Goal: Task Accomplishment & Management: Use online tool/utility

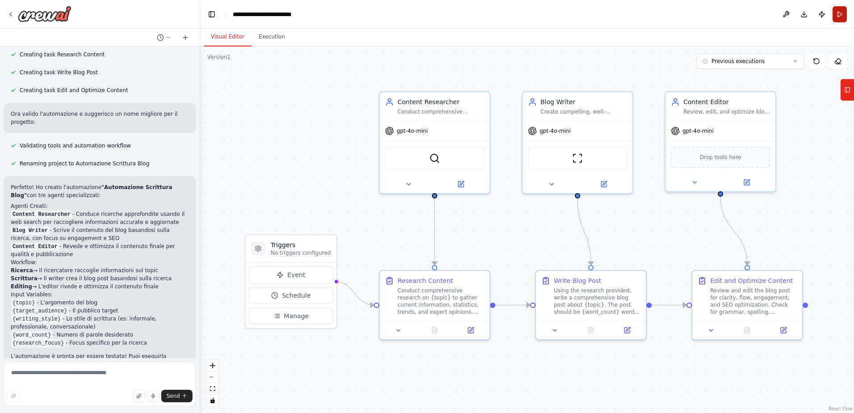
click at [839, 17] on button "Run" at bounding box center [840, 14] width 14 height 16
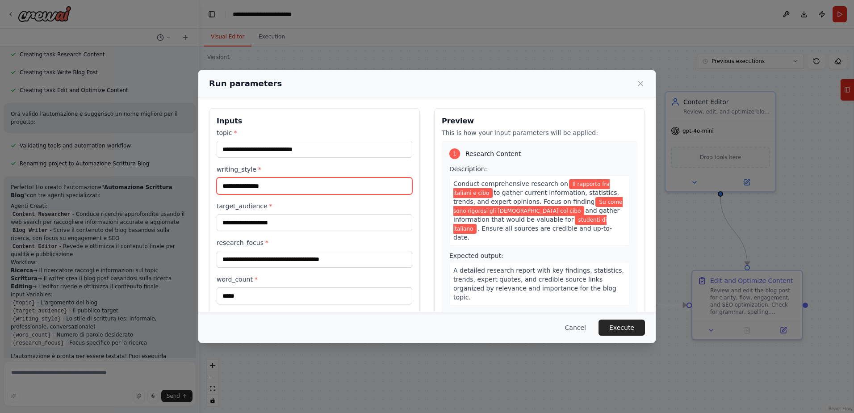
click at [362, 182] on input "**********" at bounding box center [315, 185] width 196 height 17
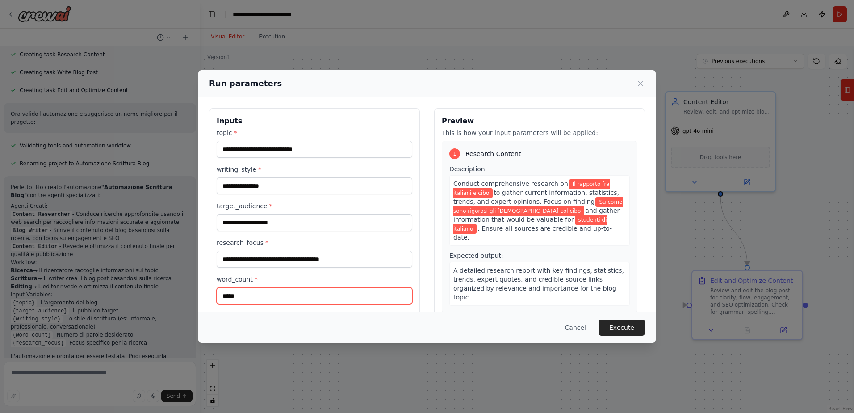
drag, startPoint x: 229, startPoint y: 296, endPoint x: 214, endPoint y: 297, distance: 15.2
click at [214, 297] on div "**********" at bounding box center [314, 214] width 211 height 212
type input "****"
click at [400, 323] on div "Cancel Execute" at bounding box center [427, 327] width 436 height 16
click at [630, 328] on button "Execute" at bounding box center [622, 327] width 46 height 16
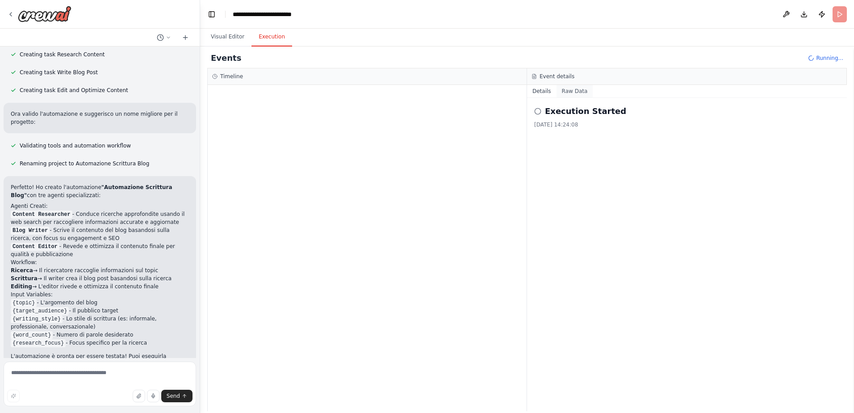
click at [567, 94] on button "Raw Data" at bounding box center [575, 91] width 37 height 13
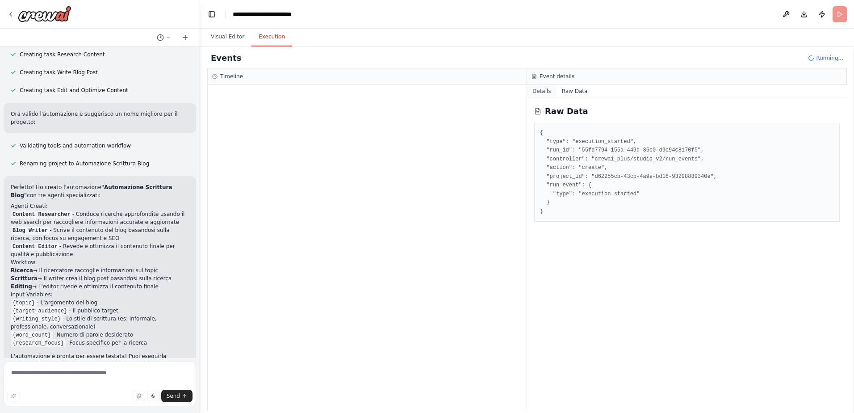
click at [547, 89] on button "Details" at bounding box center [541, 91] width 29 height 13
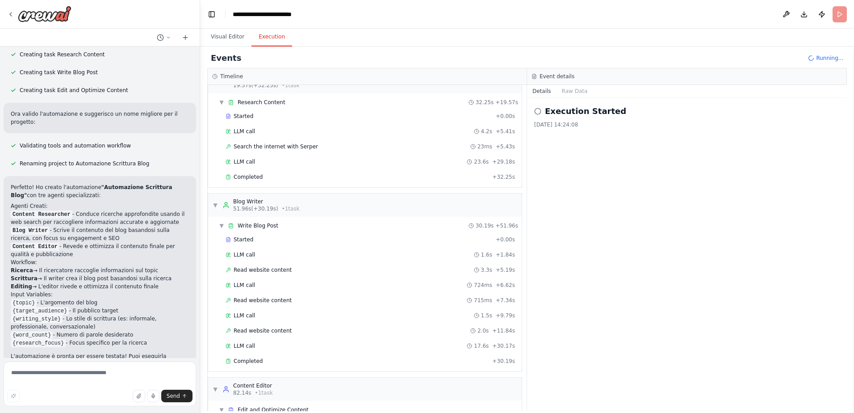
scroll to position [68, 0]
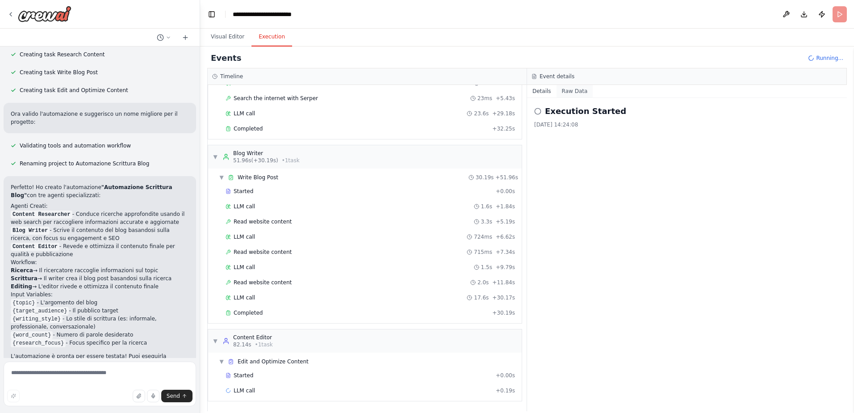
click at [560, 88] on button "Raw Data" at bounding box center [575, 91] width 37 height 13
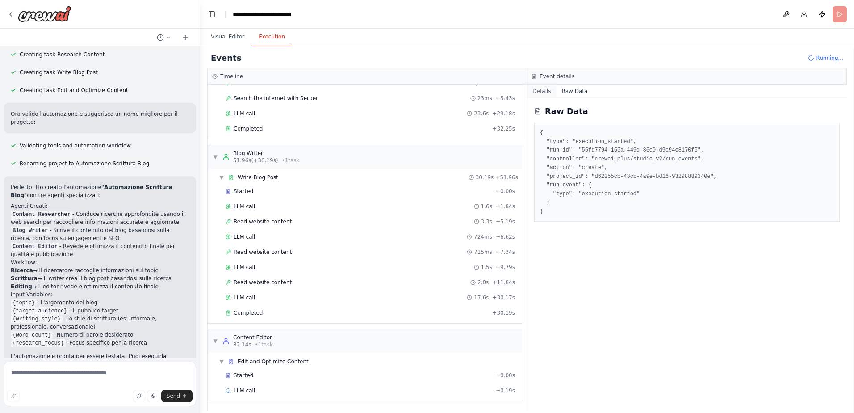
click at [545, 94] on button "Details" at bounding box center [541, 91] width 29 height 13
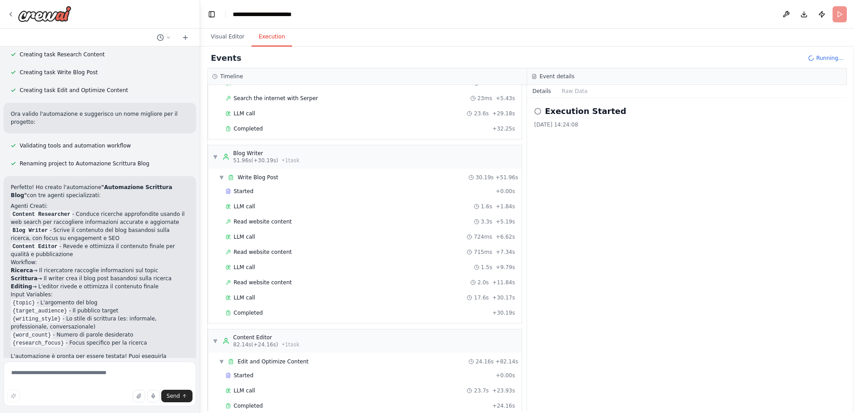
scroll to position [83, 0]
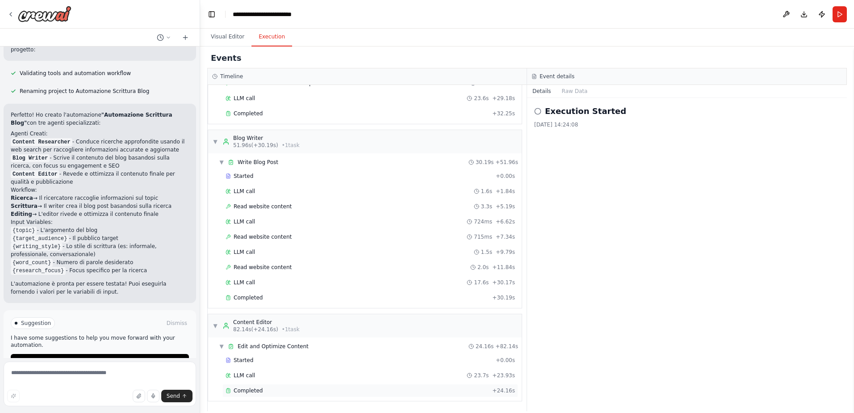
click at [273, 388] on div "Completed" at bounding box center [357, 390] width 263 height 7
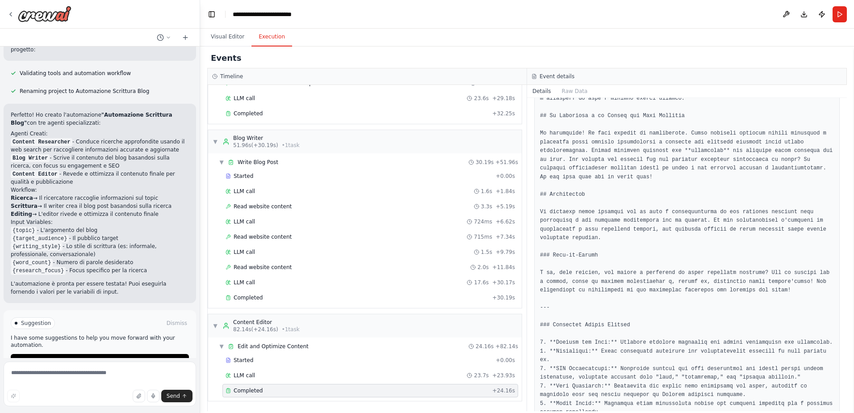
scroll to position [537, 0]
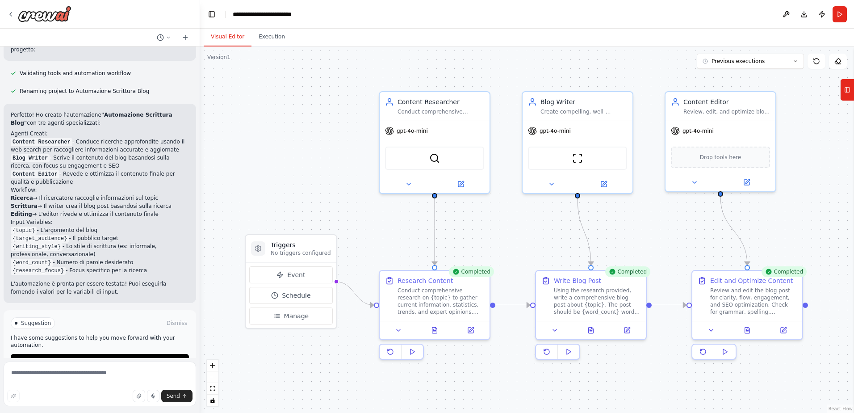
click at [235, 35] on button "Visual Editor" at bounding box center [228, 37] width 48 height 19
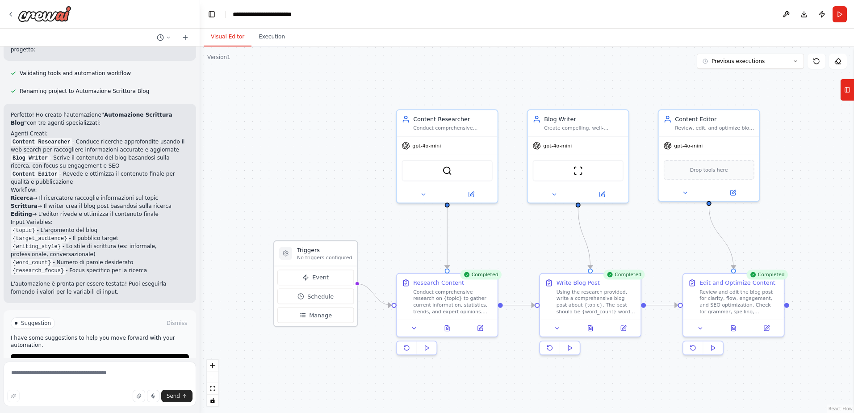
click at [303, 257] on p "No triggers configured" at bounding box center [324, 257] width 55 height 7
click at [310, 252] on h3 "Triggers" at bounding box center [324, 250] width 55 height 8
click at [462, 131] on div "Content Researcher Conduct comprehensive research on {topic} to gather accurate…" at bounding box center [447, 122] width 101 height 26
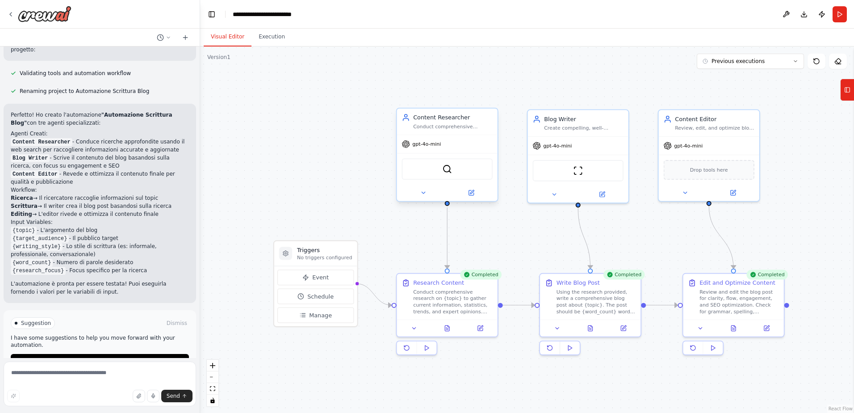
click at [462, 131] on div "Content Researcher Conduct comprehensive research on {topic} to gather accurate…" at bounding box center [447, 122] width 101 height 26
click at [467, 191] on button at bounding box center [471, 193] width 46 height 10
click at [13, 14] on icon at bounding box center [10, 14] width 7 height 7
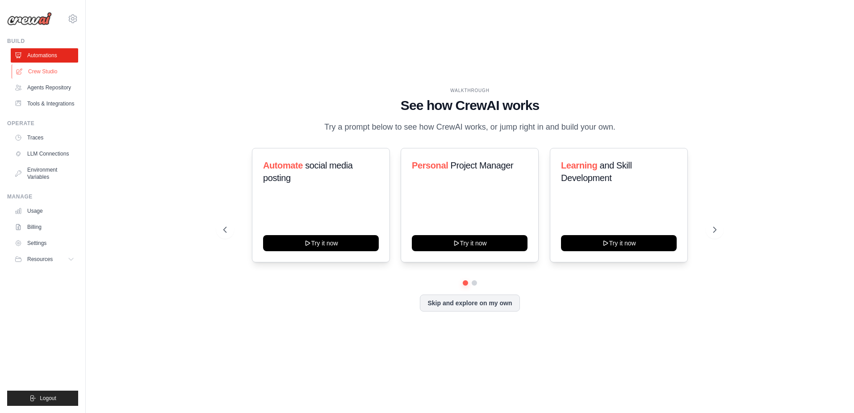
click at [64, 73] on link "Crew Studio" at bounding box center [45, 71] width 67 height 14
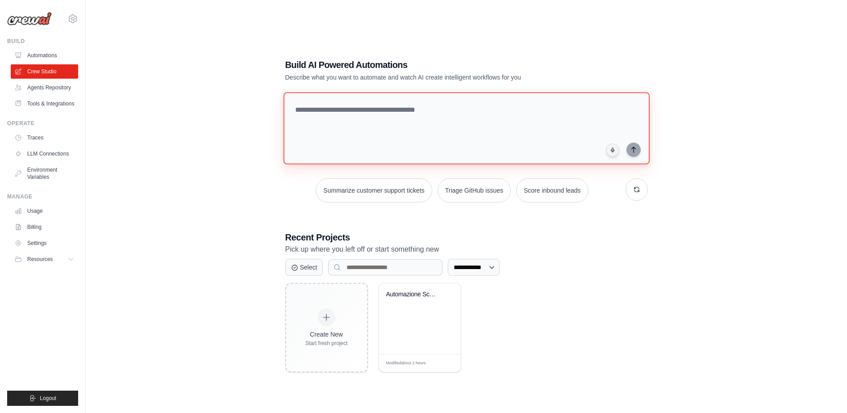
click at [373, 114] on textarea at bounding box center [466, 128] width 366 height 72
type textarea "**********"
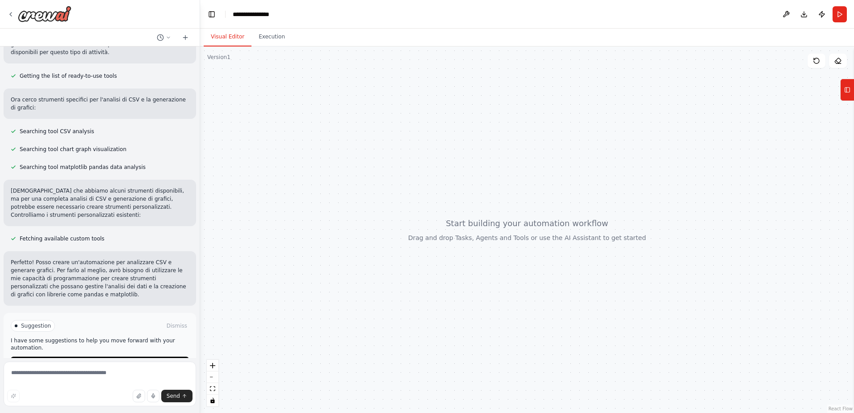
scroll to position [105, 0]
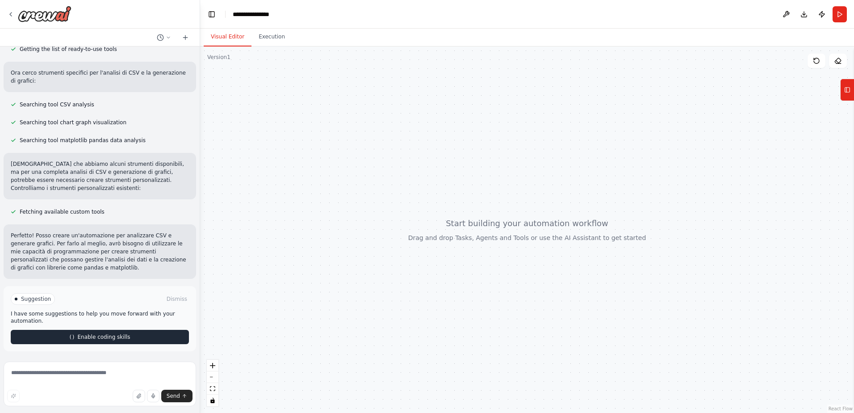
click at [76, 335] on button "Enable coding skills" at bounding box center [100, 337] width 178 height 14
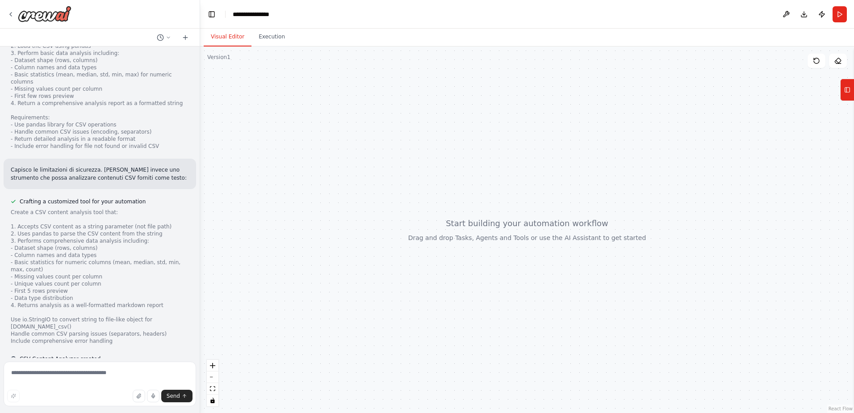
scroll to position [620, 0]
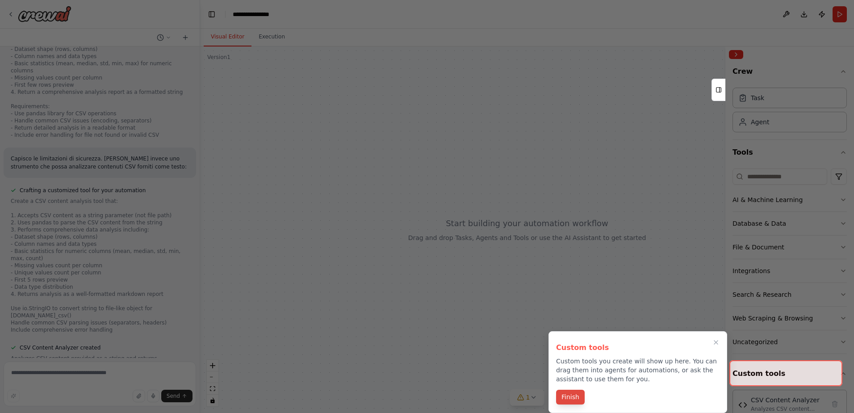
click at [575, 396] on button "Finish" at bounding box center [570, 397] width 29 height 15
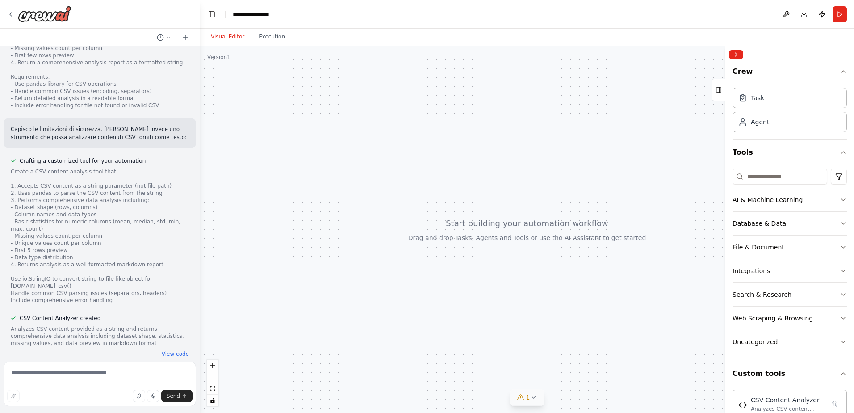
click at [533, 395] on icon at bounding box center [533, 397] width 7 height 7
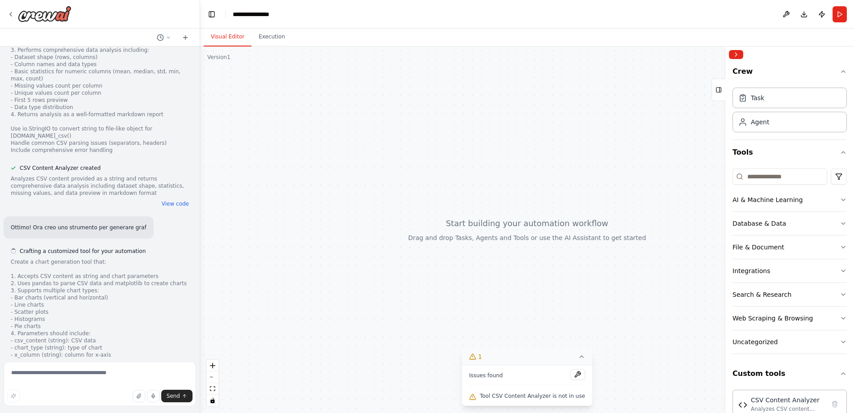
scroll to position [843, 0]
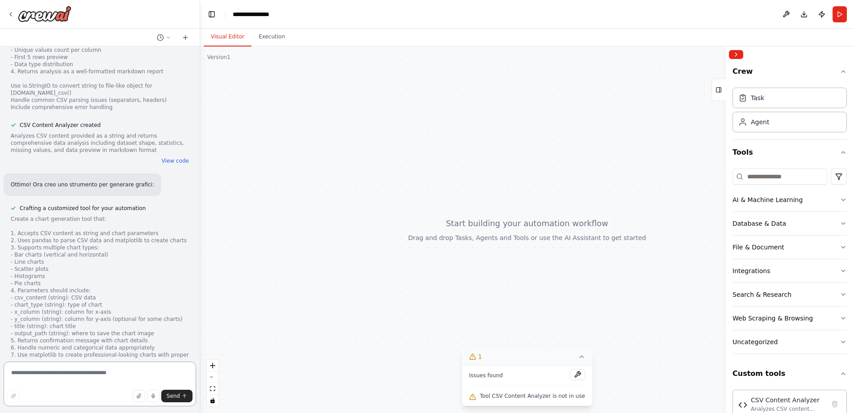
click at [127, 369] on textarea at bounding box center [100, 383] width 193 height 45
click at [56, 205] on span "Crafting a customized tool for your automation" at bounding box center [83, 208] width 126 height 7
click at [509, 394] on span "Tool CSV Content Analyzer is not in use" at bounding box center [532, 395] width 105 height 7
click at [517, 373] on div "Issues found" at bounding box center [527, 377] width 116 height 16
click at [571, 373] on button at bounding box center [577, 374] width 15 height 11
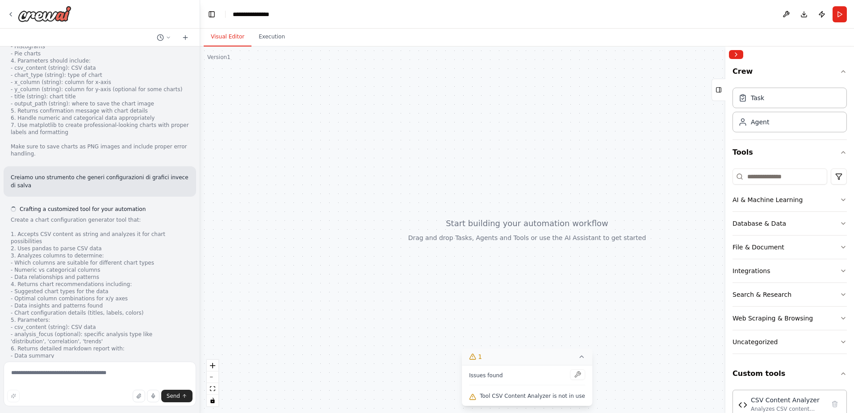
scroll to position [1080, 0]
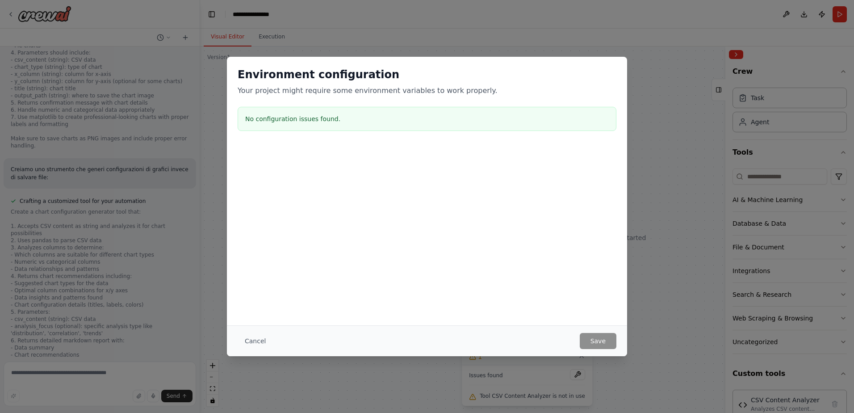
click at [304, 120] on h3 "No configuration issues found." at bounding box center [427, 118] width 364 height 9
click at [257, 344] on button "Cancel" at bounding box center [255, 341] width 35 height 16
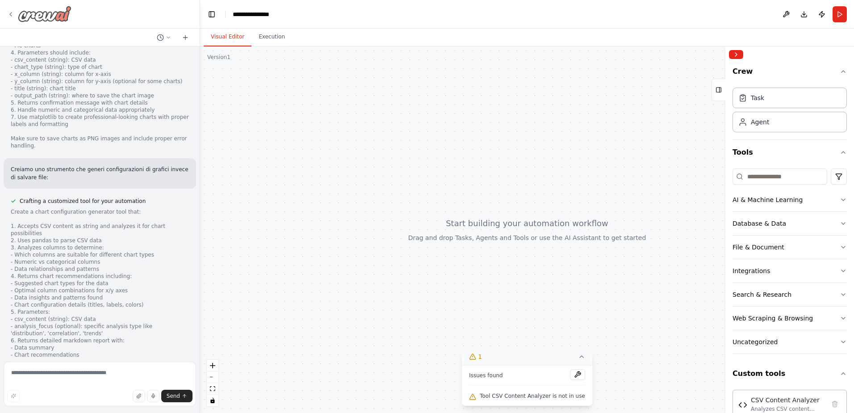
click at [8, 14] on icon at bounding box center [10, 14] width 7 height 7
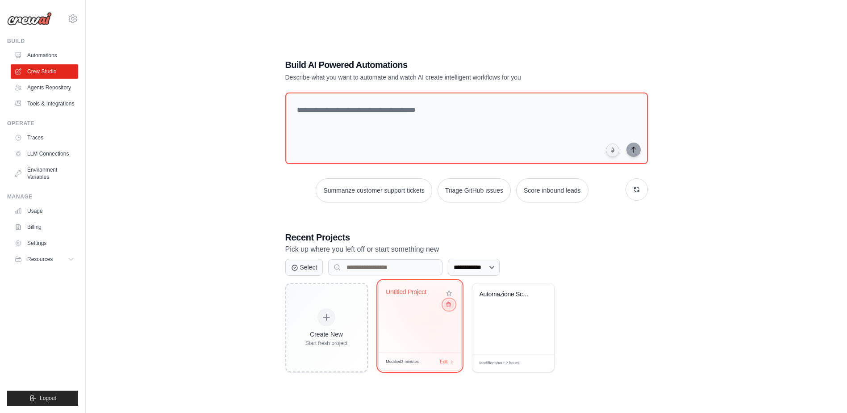
click at [448, 306] on icon at bounding box center [448, 305] width 6 height 6
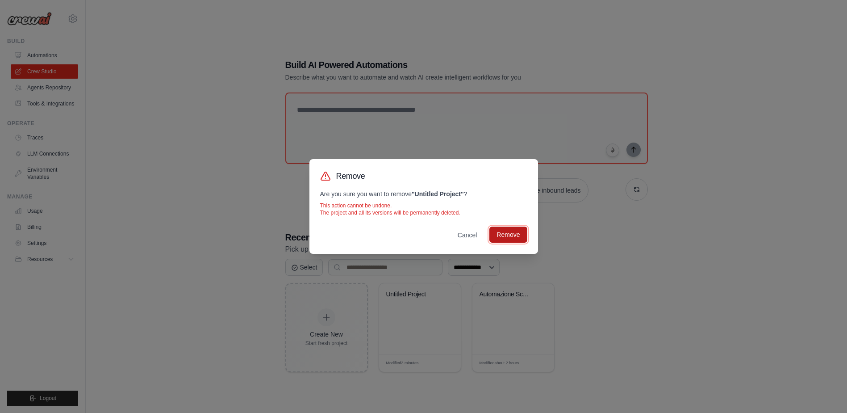
click at [500, 233] on button "Remove" at bounding box center [509, 234] width 38 height 16
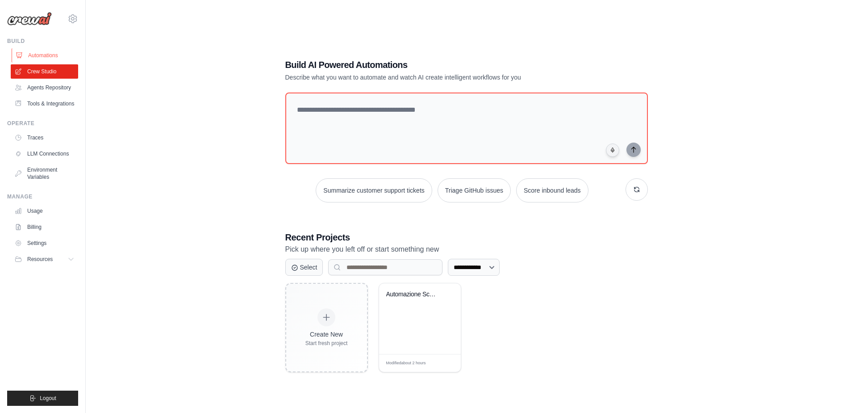
click at [63, 59] on link "Automations" at bounding box center [45, 55] width 67 height 14
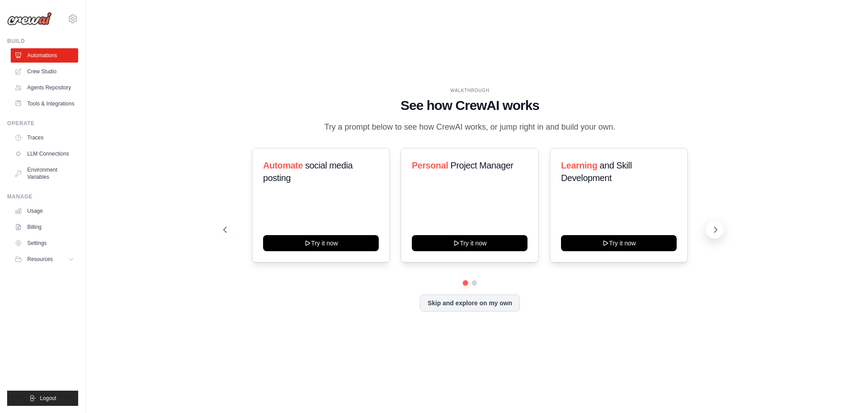
click at [716, 225] on button at bounding box center [715, 230] width 18 height 18
click at [717, 227] on icon at bounding box center [715, 229] width 9 height 9
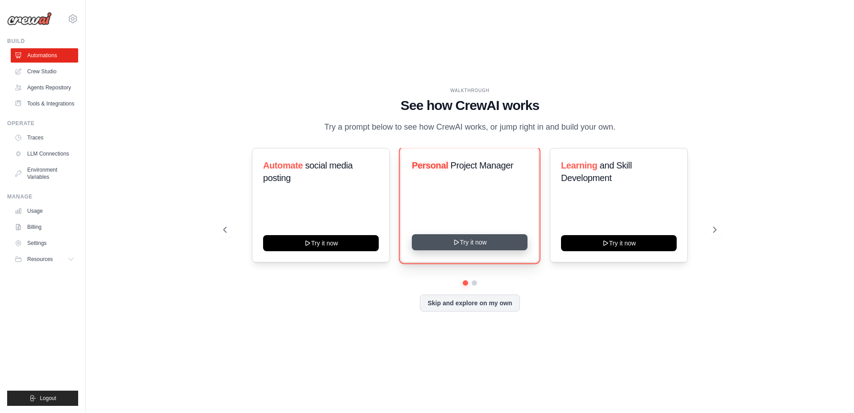
click at [500, 248] on button "Try it now" at bounding box center [470, 242] width 116 height 16
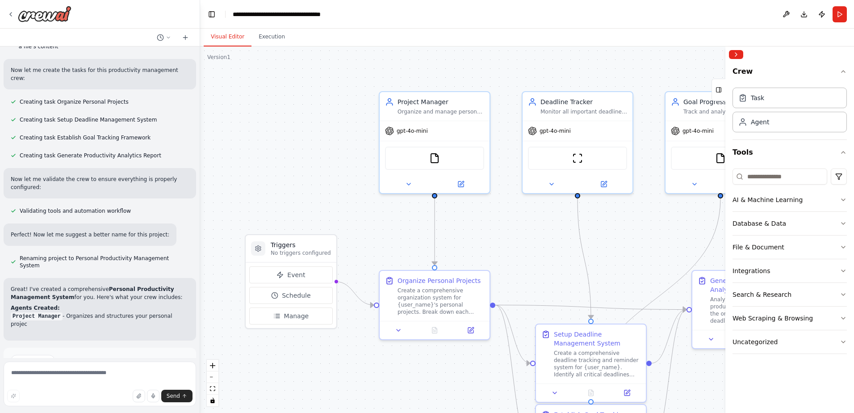
scroll to position [505, 0]
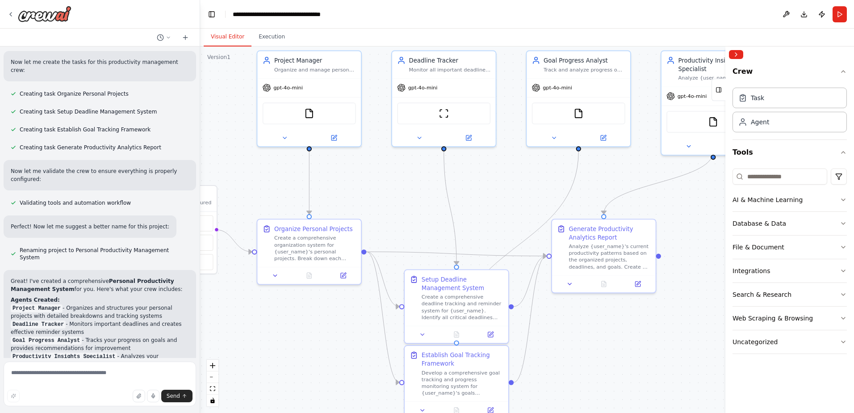
drag, startPoint x: 515, startPoint y: 267, endPoint x: 386, endPoint y: 219, distance: 137.4
click at [386, 219] on div ".deletable-edge-delete-btn { width: 20px; height: 20px; border: 0px solid #ffff…" at bounding box center [527, 229] width 654 height 366
click at [842, 17] on button "Run" at bounding box center [840, 14] width 14 height 16
click at [837, 16] on header "**********" at bounding box center [527, 14] width 654 height 29
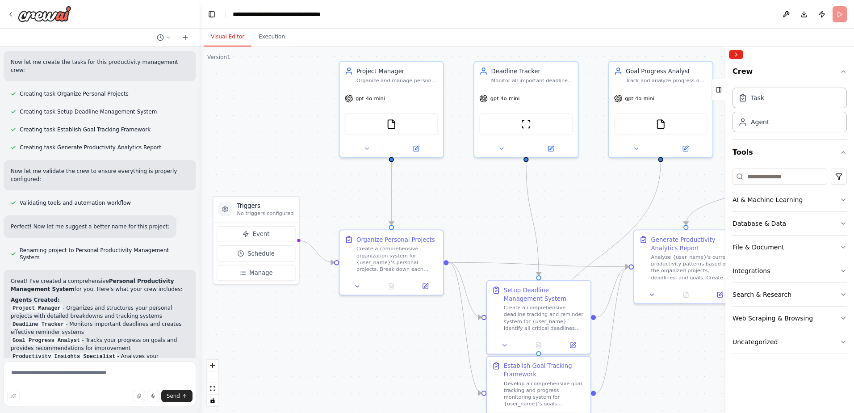
drag, startPoint x: 380, startPoint y: 179, endPoint x: 463, endPoint y: 191, distance: 83.9
click at [463, 191] on div ".deletable-edge-delete-btn { width: 20px; height: 20px; border: 0px solid #ffff…" at bounding box center [527, 229] width 654 height 366
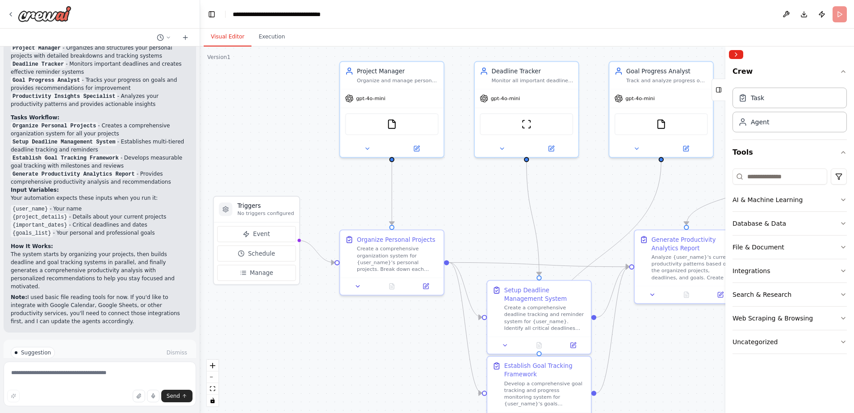
click at [114, 387] on span "Run Automation" at bounding box center [103, 390] width 43 height 7
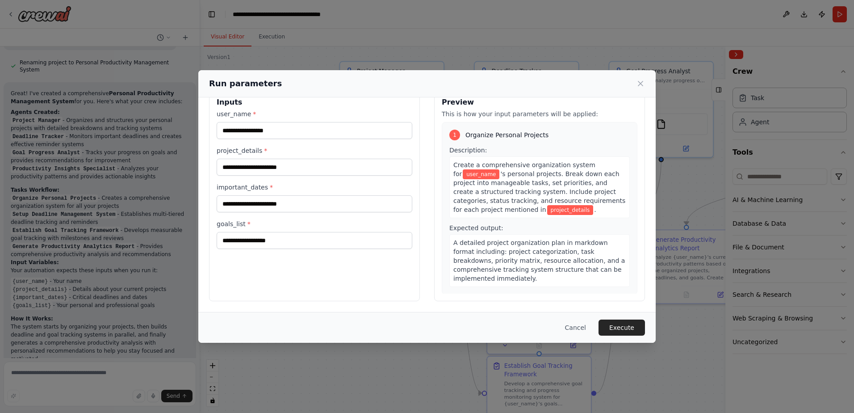
scroll to position [0, 0]
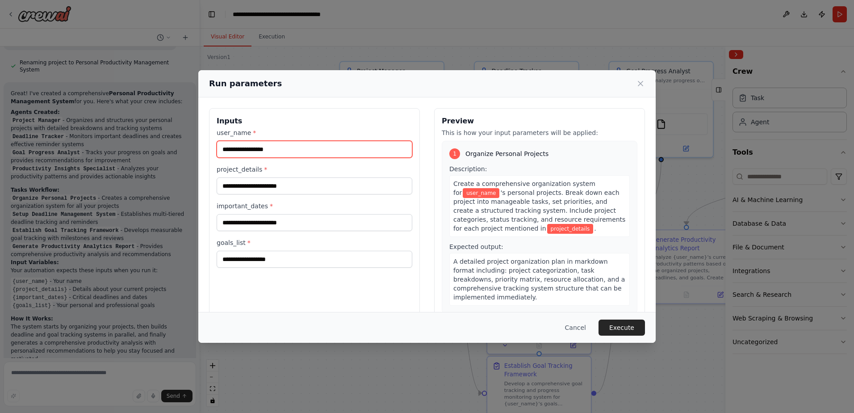
click at [277, 153] on input "user_name *" at bounding box center [315, 149] width 196 height 17
click at [338, 120] on h3 "Inputs" at bounding box center [315, 121] width 196 height 11
click at [391, 236] on div "user_name * project_details * important_dates * goals_list *" at bounding box center [315, 197] width 196 height 139
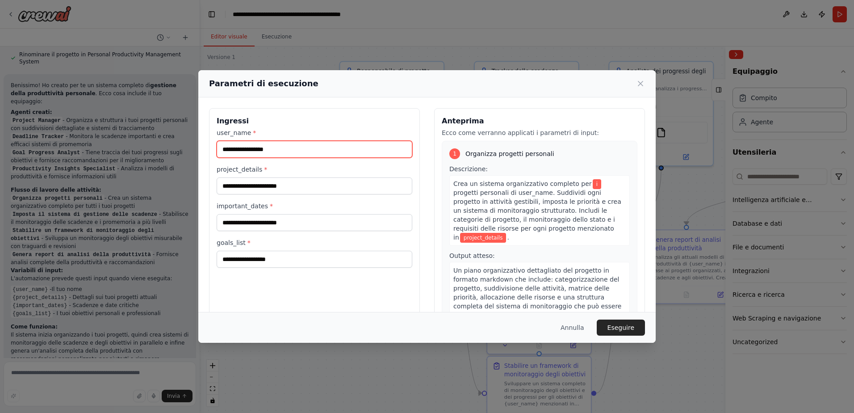
click at [271, 150] on input "user_name *" at bounding box center [315, 149] width 196 height 17
click at [580, 334] on button "Annulla" at bounding box center [573, 327] width 38 height 16
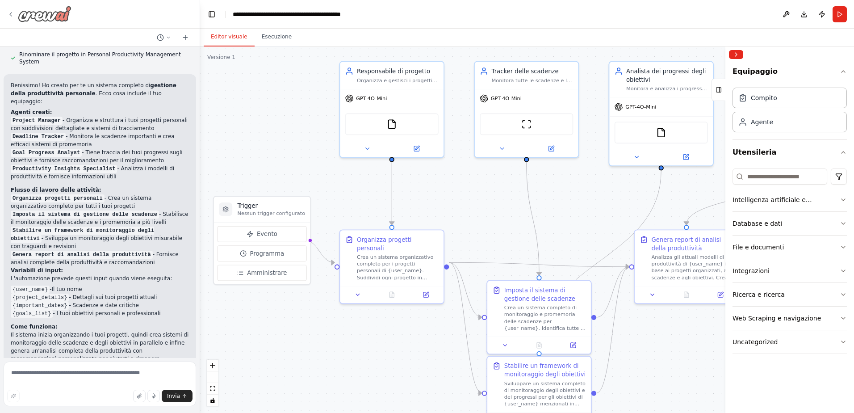
click at [12, 14] on icon at bounding box center [10, 14] width 7 height 7
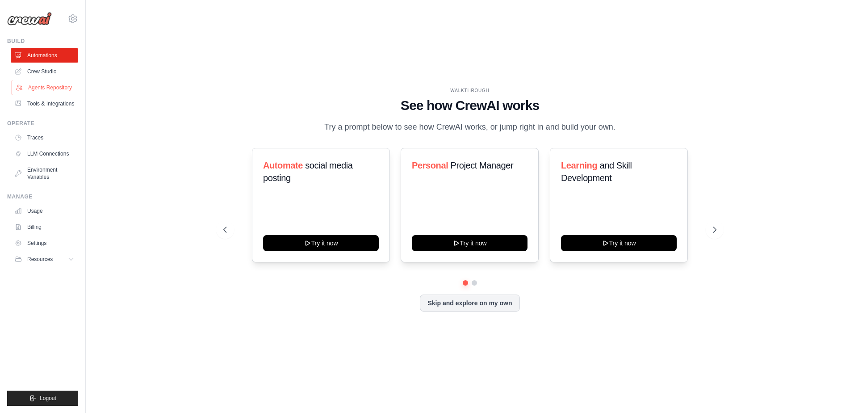
click at [65, 88] on link "Agents Repository" at bounding box center [45, 87] width 67 height 14
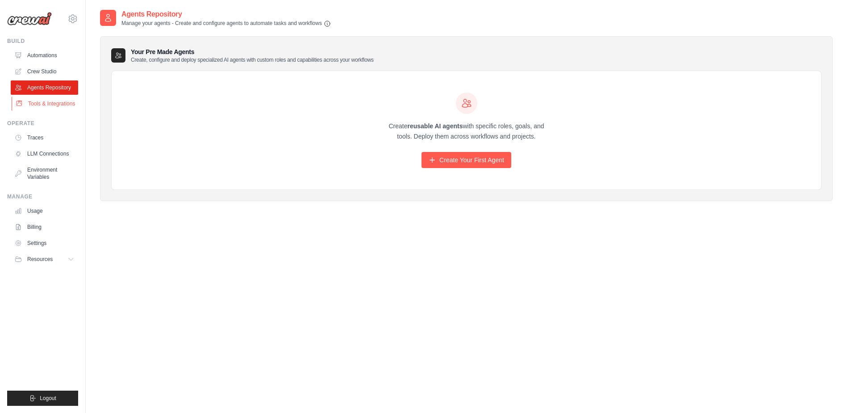
click at [54, 104] on link "Tools & Integrations" at bounding box center [45, 103] width 67 height 14
click at [49, 108] on link "Tools & Integrations" at bounding box center [45, 103] width 67 height 14
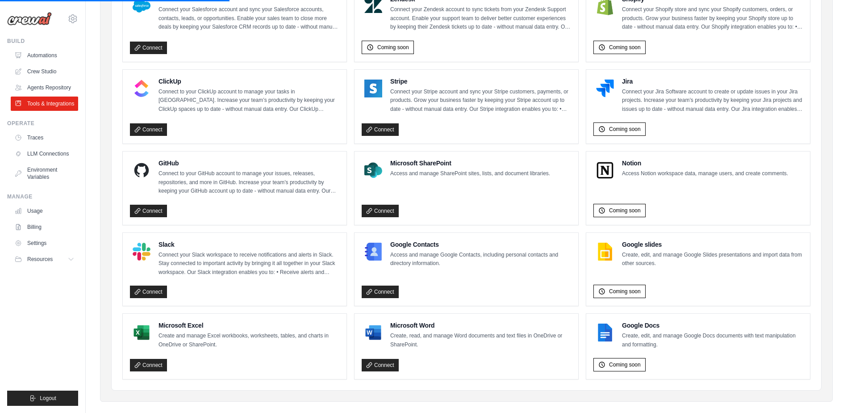
scroll to position [446, 0]
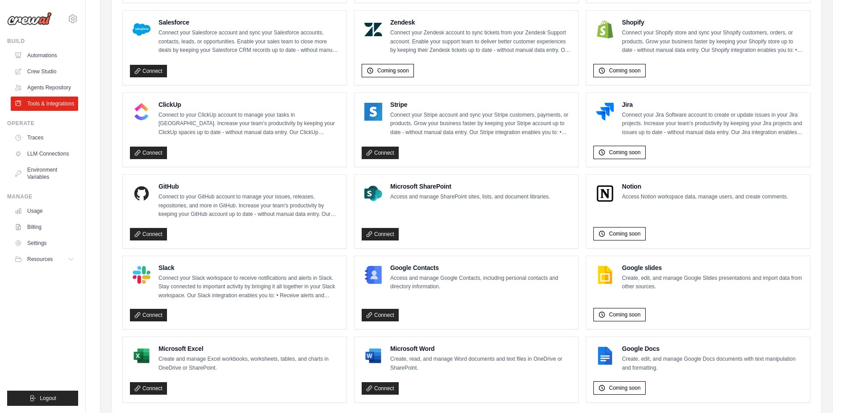
scroll to position [446, 0]
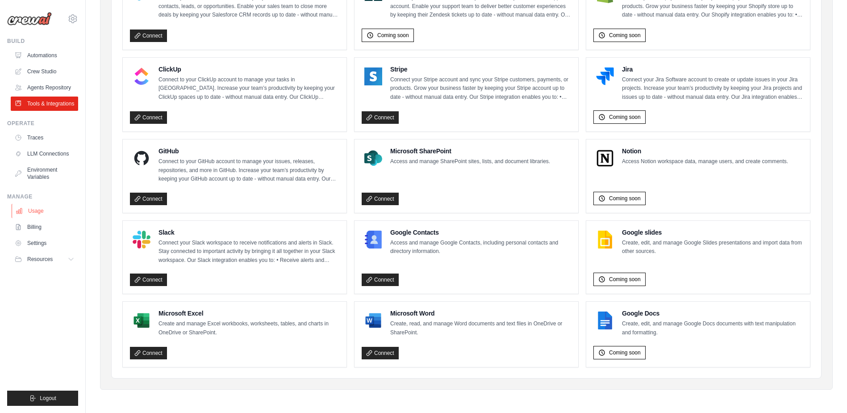
click at [45, 210] on link "Usage" at bounding box center [45, 211] width 67 height 14
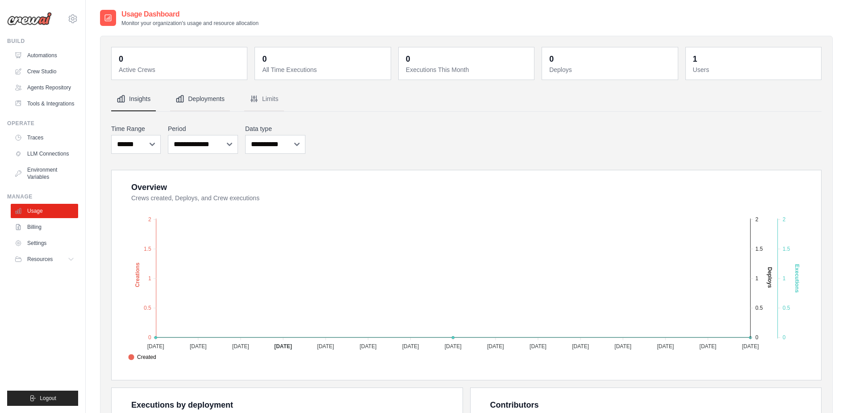
click at [205, 95] on button "Deployments" at bounding box center [200, 99] width 60 height 24
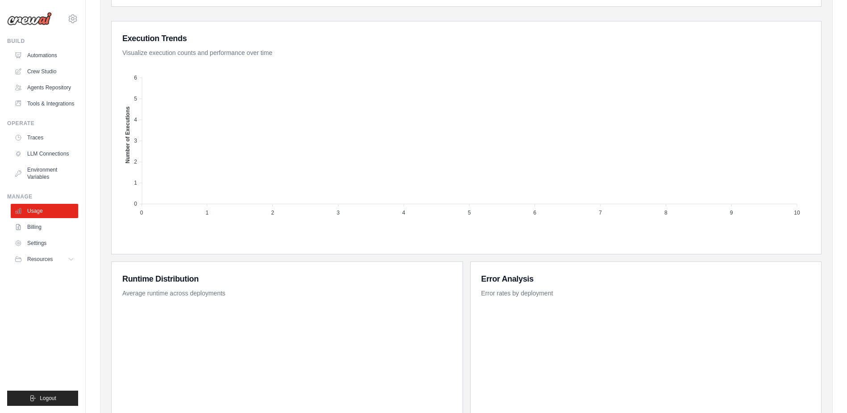
scroll to position [314, 0]
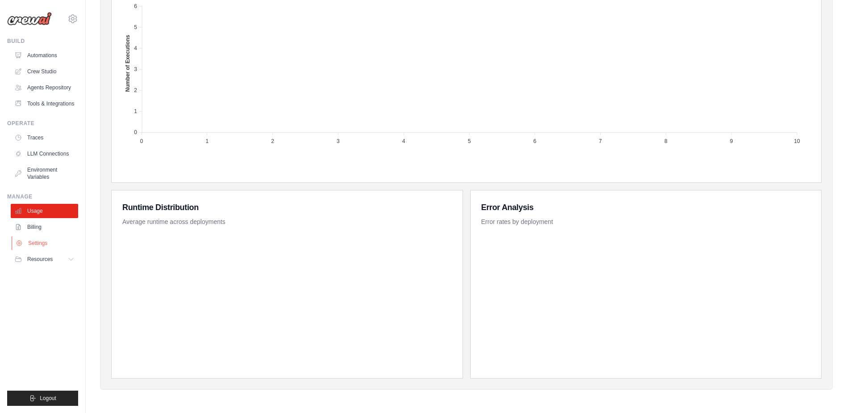
click at [50, 246] on link "Settings" at bounding box center [45, 243] width 67 height 14
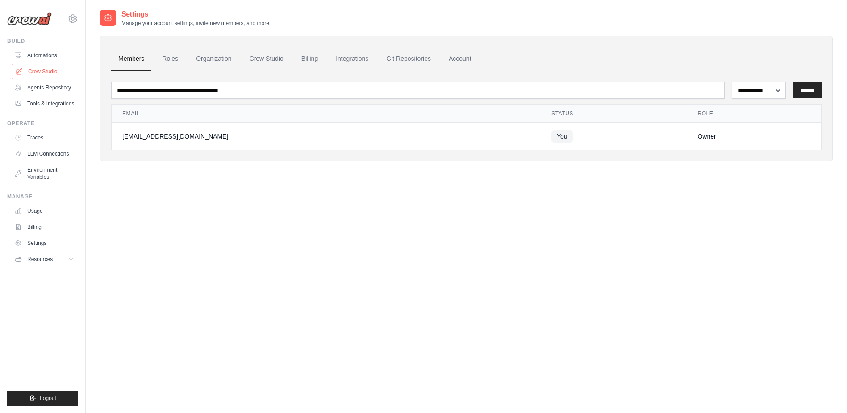
click at [51, 77] on link "Crew Studio" at bounding box center [45, 71] width 67 height 14
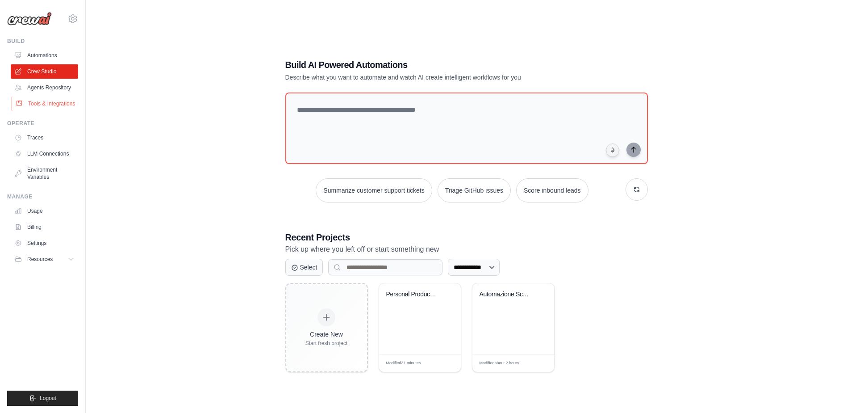
click at [63, 96] on link "Tools & Integrations" at bounding box center [45, 103] width 67 height 14
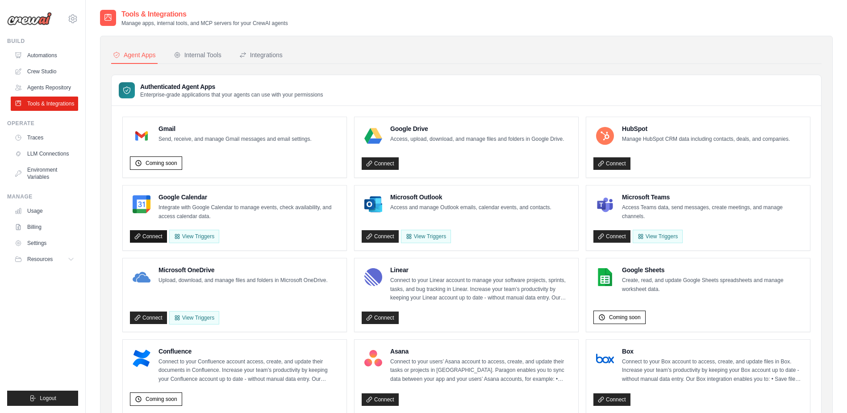
click at [152, 233] on link "Connect" at bounding box center [148, 236] width 37 height 13
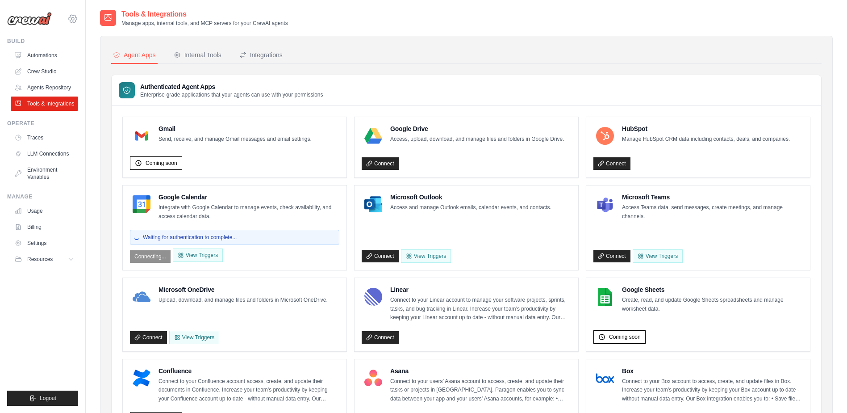
click at [76, 23] on icon at bounding box center [72, 18] width 11 height 11
click at [294, 48] on nav "Agent Apps Internal Tools Integrations" at bounding box center [466, 55] width 711 height 17
click at [191, 254] on button "View Triggers" at bounding box center [198, 254] width 50 height 13
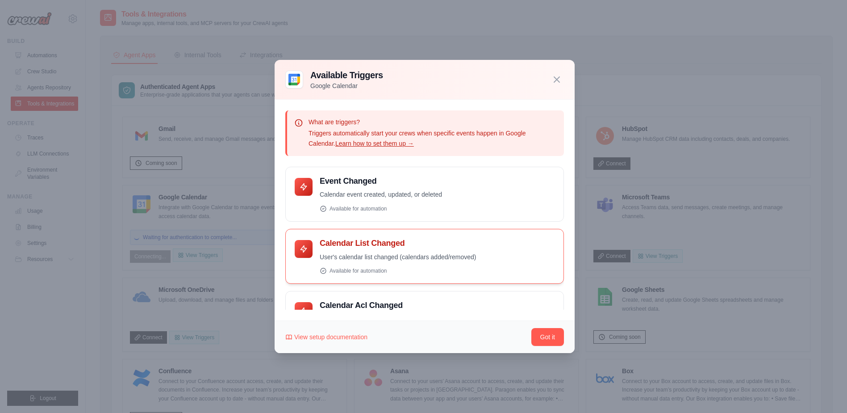
scroll to position [99, 0]
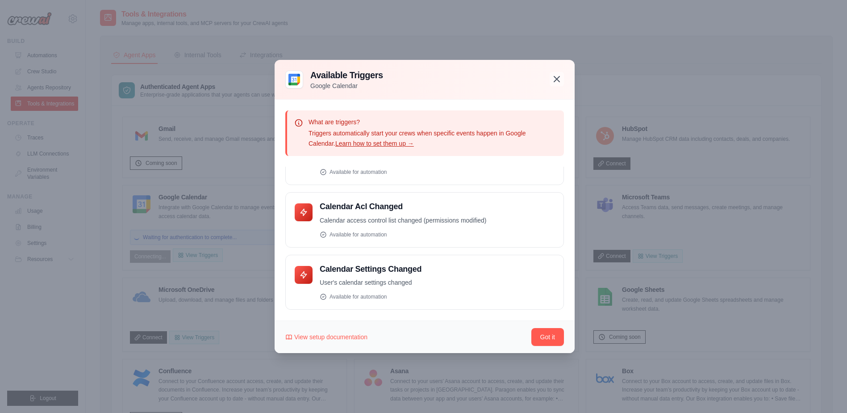
click at [562, 78] on icon "button" at bounding box center [557, 79] width 11 height 11
